Goal: Task Accomplishment & Management: Complete application form

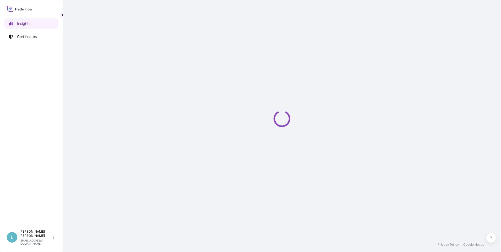
select select "2025"
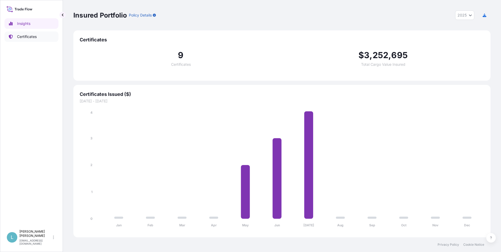
click at [26, 38] on p "Certificates" at bounding box center [27, 36] width 20 height 5
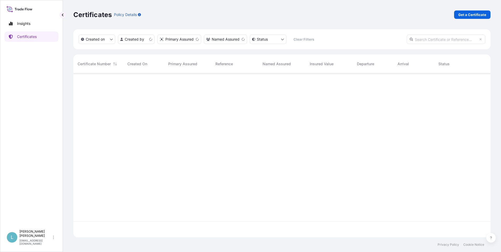
scroll to position [163, 413]
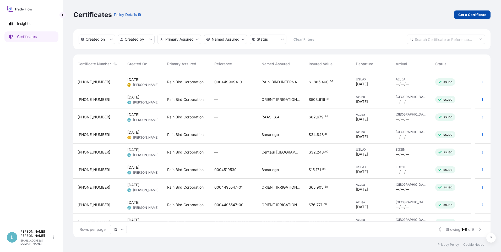
click at [465, 16] on p "Get a Certificate" at bounding box center [473, 14] width 28 height 5
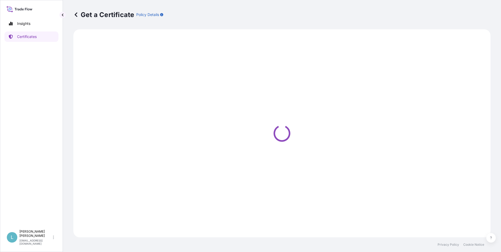
select select "Ocean Vessel"
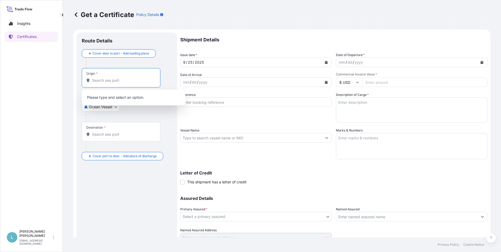
click at [101, 80] on input "Origin *" at bounding box center [123, 80] width 62 height 5
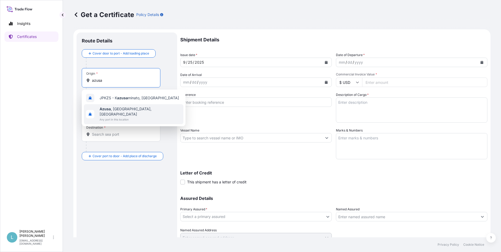
click at [111, 193] on div "Route Details Cover door to port - Add loading place Place of loading Road / [G…" at bounding box center [127, 145] width 90 height 214
drag, startPoint x: 110, startPoint y: 82, endPoint x: 81, endPoint y: 82, distance: 28.6
click at [82, 82] on div "Route Details Cover door to port - Add loading place Place of loading Road / [G…" at bounding box center [127, 145] width 101 height 225
click at [112, 117] on span "Any port in this location" at bounding box center [141, 119] width 82 height 5
type input "[GEOGRAPHIC_DATA], [GEOGRAPHIC_DATA], [GEOGRAPHIC_DATA]"
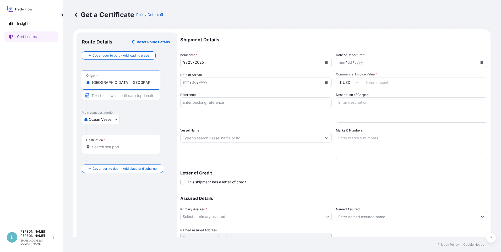
click at [111, 149] on input "Destination *" at bounding box center [123, 146] width 62 height 5
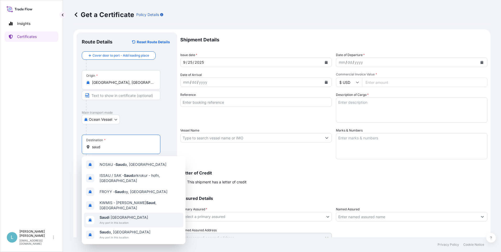
click at [117, 216] on span "Saud i [GEOGRAPHIC_DATA]" at bounding box center [124, 217] width 49 height 5
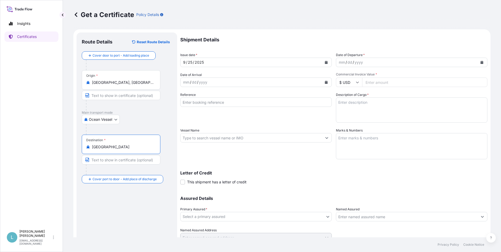
type input "[GEOGRAPHIC_DATA]"
click at [368, 61] on div "mm / dd / yyyy" at bounding box center [407, 62] width 142 height 9
click at [481, 63] on icon "Calendar" at bounding box center [482, 62] width 3 height 3
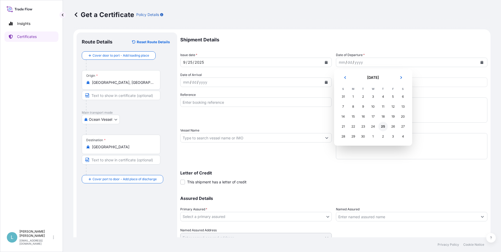
click at [382, 127] on div "25" at bounding box center [383, 126] width 9 height 9
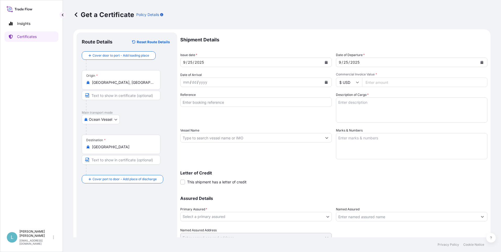
click at [390, 83] on input "Commercial Invoice Value *" at bounding box center [424, 82] width 125 height 9
click at [380, 81] on input "Commercial Invoice Value *" at bounding box center [424, 82] width 125 height 9
type input "737116.89"
click at [248, 102] on input "Reference" at bounding box center [256, 102] width 152 height 9
click at [209, 102] on input "Reference" at bounding box center [256, 102] width 152 height 9
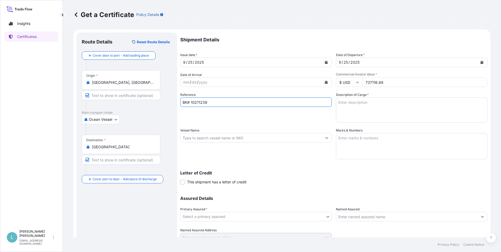
type input "BK# 10211239"
click at [354, 104] on textarea "Description of Cargo *" at bounding box center [412, 110] width 152 height 25
type textarea "i"
type textarea "IRRIGATION EQUIPMENT AS PER BK# 10211239"
drag, startPoint x: 393, startPoint y: 83, endPoint x: 333, endPoint y: 84, distance: 59.8
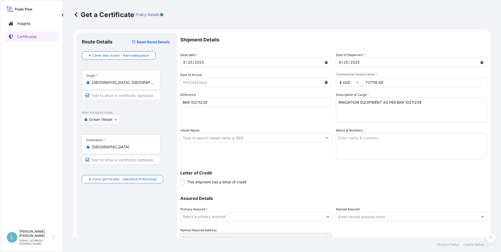
click at [333, 84] on div "Shipment Details Issue date * [DATE] Date of Departure * [DATE] Date of Arrival…" at bounding box center [333, 138] width 307 height 210
click at [388, 82] on input "737116.89" at bounding box center [424, 82] width 125 height 9
drag, startPoint x: 396, startPoint y: 82, endPoint x: 341, endPoint y: 83, distance: 54.5
click at [341, 83] on div "$ USD 737116.89" at bounding box center [412, 82] width 152 height 9
type input "1012965.36"
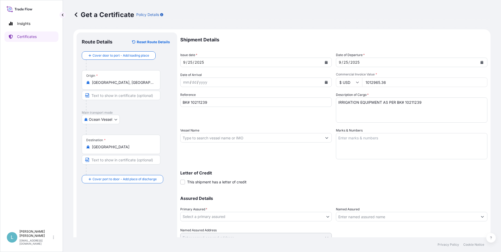
click at [356, 139] on textarea "Marks & Numbers" at bounding box center [412, 146] width 152 height 26
click at [354, 141] on textarea "Marks & Numbers" at bounding box center [412, 146] width 152 height 26
click at [346, 137] on textarea "Marks & Numbers" at bounding box center [412, 146] width 152 height 26
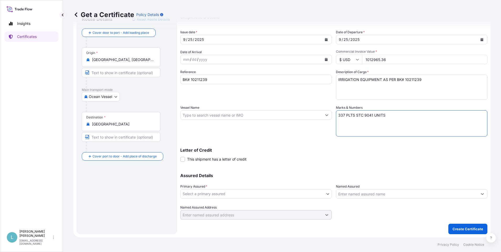
type textarea "337 PLTS STC 9041 UNITS"
click at [316, 194] on body "Insights Certificates L [PERSON_NAME] [PERSON_NAME][EMAIL_ADDRESS][DOMAIN_NAME]…" at bounding box center [250, 126] width 501 height 252
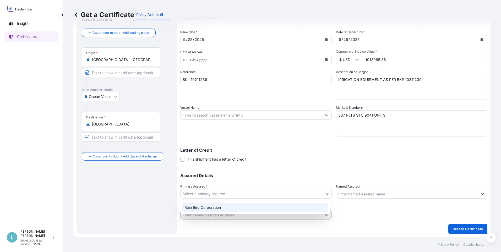
click at [231, 208] on div "Rain Bird Corporation" at bounding box center [255, 207] width 146 height 9
select select "31418"
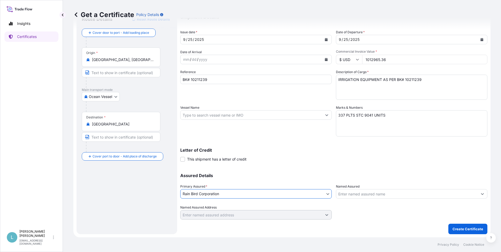
click at [382, 196] on input "Named Assured" at bounding box center [407, 193] width 142 height 9
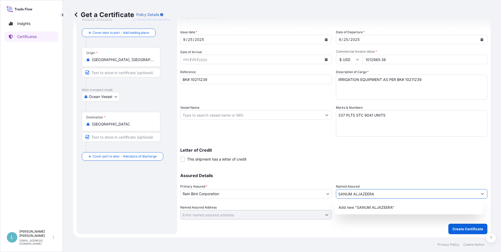
type input "SANUM ALJAZEERA"
click at [268, 212] on input "Named Assured Address" at bounding box center [252, 214] width 142 height 9
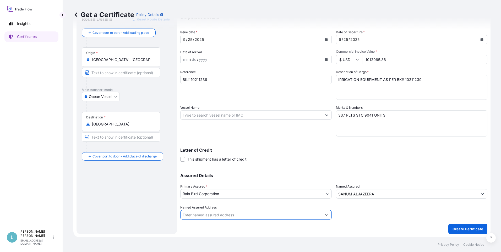
click at [259, 216] on input "Named Assured Address" at bounding box center [252, 214] width 142 height 9
click at [325, 214] on icon "Show suggestions" at bounding box center [326, 214] width 3 height 3
type input "SANUM ALJAZEERA"
click at [386, 195] on input "SANUM ALJAZEERA" at bounding box center [407, 193] width 142 height 9
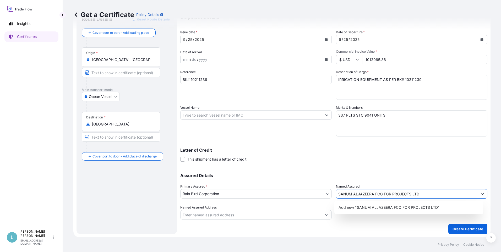
drag, startPoint x: 425, startPoint y: 195, endPoint x: 329, endPoint y: 196, distance: 96.5
click at [317, 196] on div "Assured Details Primary Assured * Rain Bird Corporation Rain Bird Corporation N…" at bounding box center [333, 193] width 307 height 52
type input "SANUM ALJAZEERA FCO FOR PROJECTS LTD"
click at [228, 216] on input "Named Assured Address" at bounding box center [252, 214] width 142 height 9
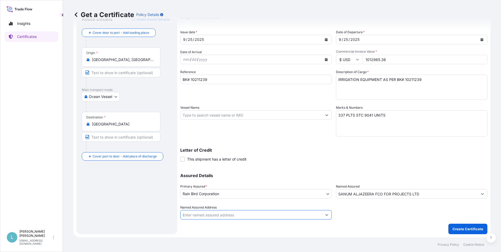
paste input "SANUM ALJAZEERA FCO FOR PROJECTS LTD"
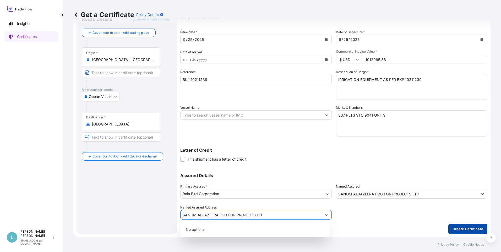
type input "SANUM ALJAZEERA FCO FOR PROJECTS LTD"
click at [463, 229] on p "Create Certificate" at bounding box center [468, 229] width 31 height 5
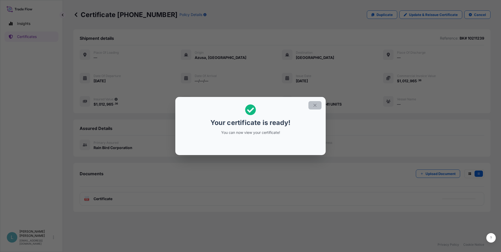
click at [315, 107] on icon "button" at bounding box center [315, 105] width 5 height 5
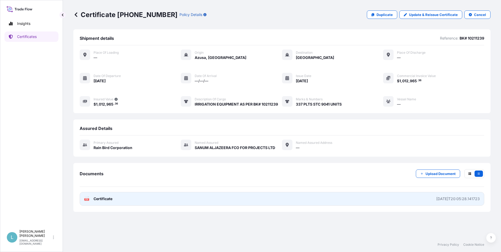
click at [103, 199] on span "Certificate" at bounding box center [103, 198] width 19 height 5
